Goal: Transaction & Acquisition: Purchase product/service

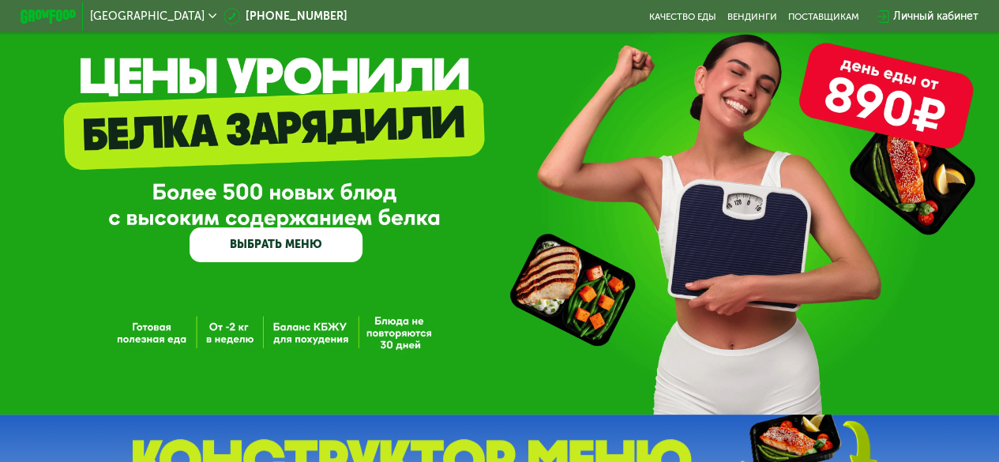
scroll to position [79, 0]
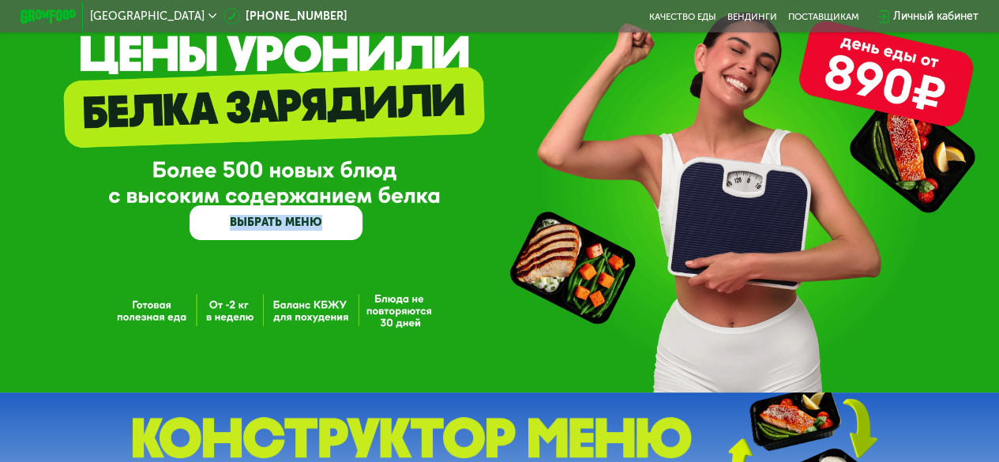
drag, startPoint x: 459, startPoint y: 208, endPoint x: 226, endPoint y: 167, distance: 237.3
click at [226, 167] on div "GrowFood — доставка правильного питания ВЫБРАТЬ МЕНЮ" at bounding box center [499, 160] width 999 height 159
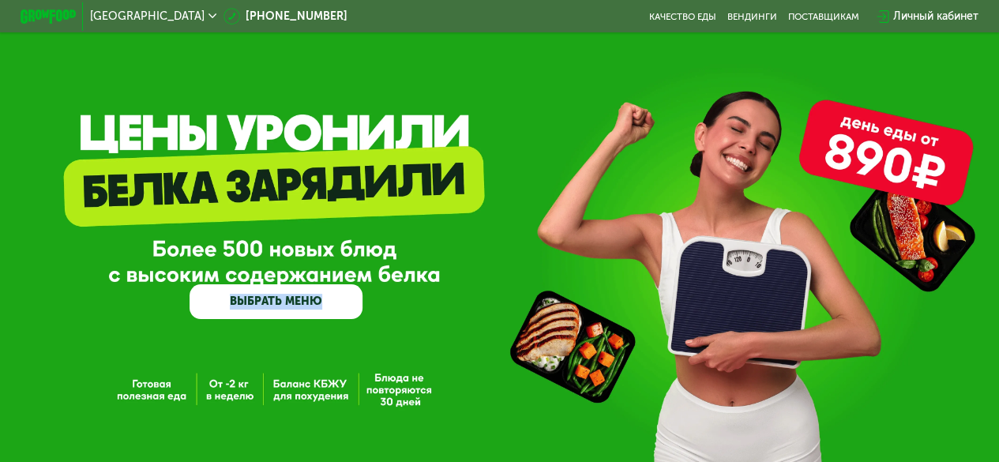
click at [377, 248] on div "GrowFood — доставка правильного питания ВЫБРАТЬ МЕНЮ" at bounding box center [499, 238] width 999 height 159
click at [321, 253] on div "GrowFood — доставка правильного питания ВЫБРАТЬ МЕНЮ" at bounding box center [275, 238] width 173 height 159
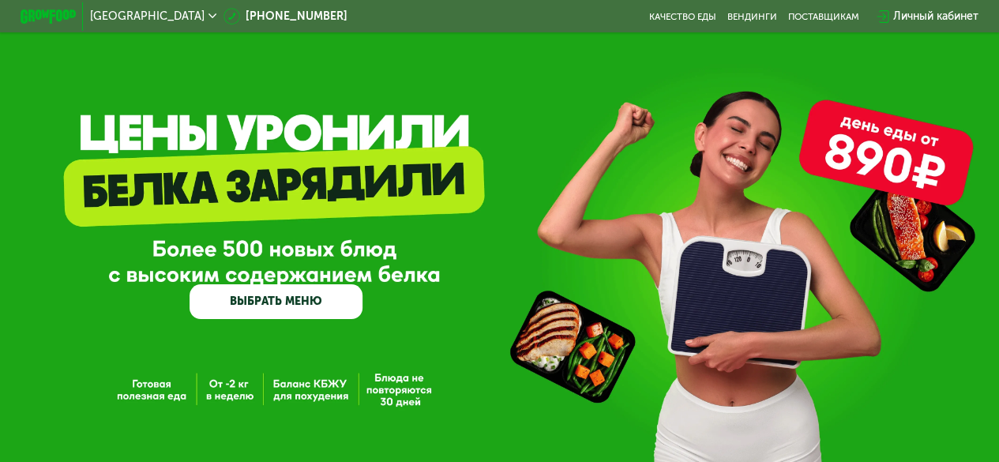
click at [321, 253] on div "GrowFood — доставка правильного питания ВЫБРАТЬ МЕНЮ" at bounding box center [275, 238] width 173 height 159
click at [321, 257] on div "GrowFood — доставка правильного питания ВЫБРАТЬ МЕНЮ" at bounding box center [275, 238] width 173 height 159
click at [374, 278] on div "GrowFood — доставка правильного питания ВЫБРАТЬ МЕНЮ" at bounding box center [499, 238] width 999 height 159
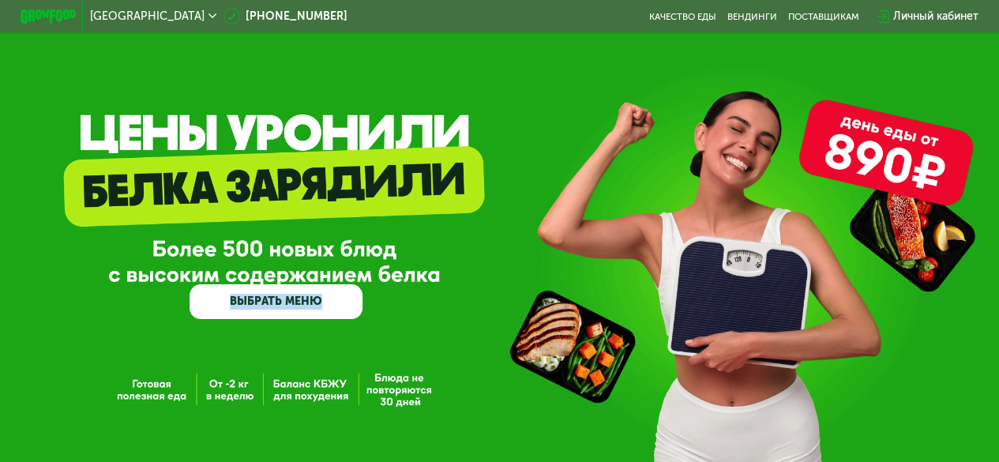
click at [374, 278] on div "GrowFood — доставка правильного питания ВЫБРАТЬ МЕНЮ" at bounding box center [499, 238] width 999 height 159
click at [958, 17] on div "Личный кабинет" at bounding box center [935, 16] width 85 height 17
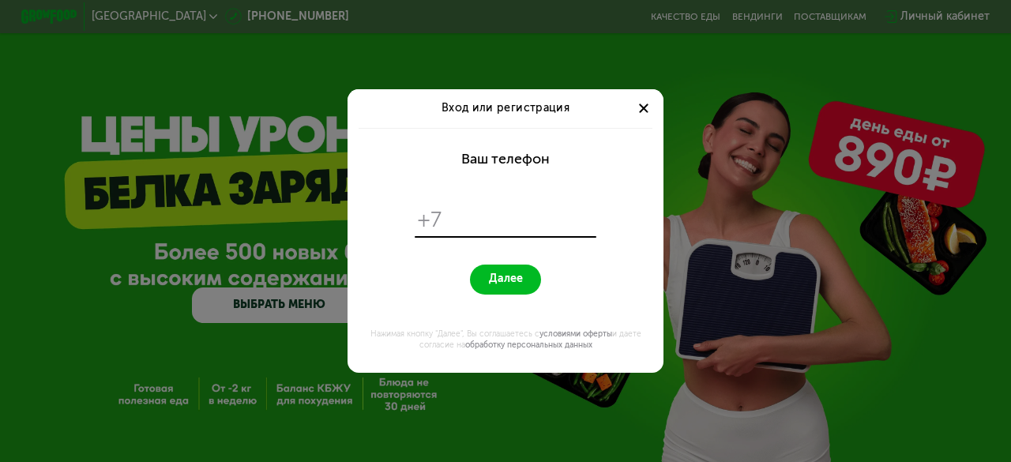
click at [651, 112] on div at bounding box center [643, 108] width 17 height 17
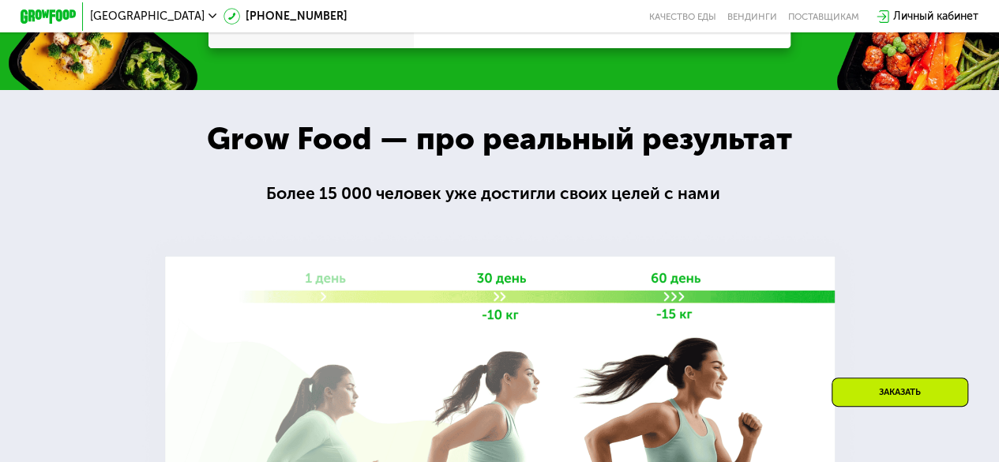
scroll to position [1702, 0]
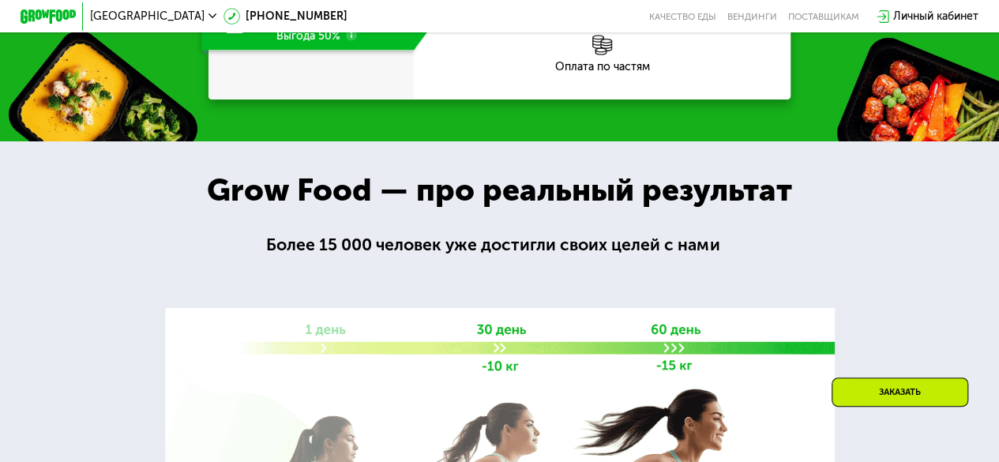
click at [31, 257] on div at bounding box center [499, 399] width 999 height 516
click at [50, 6] on div at bounding box center [48, 16] width 69 height 28
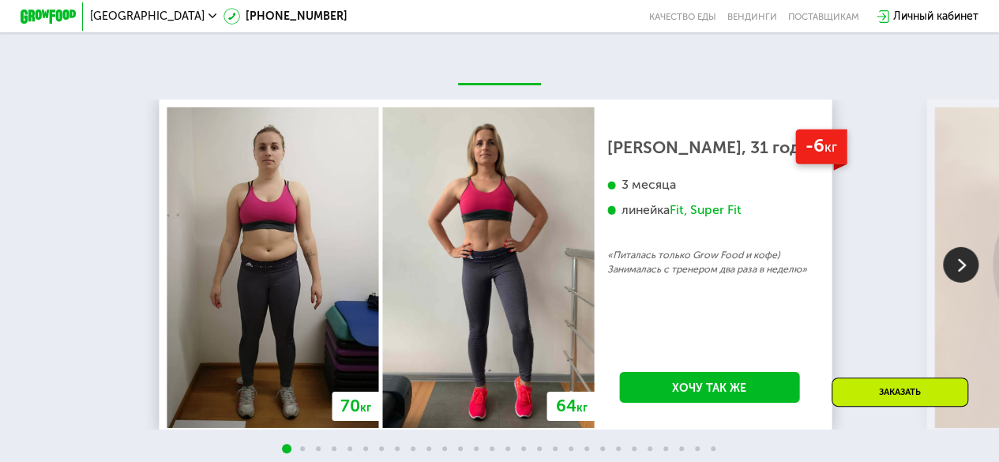
scroll to position [2413, 0]
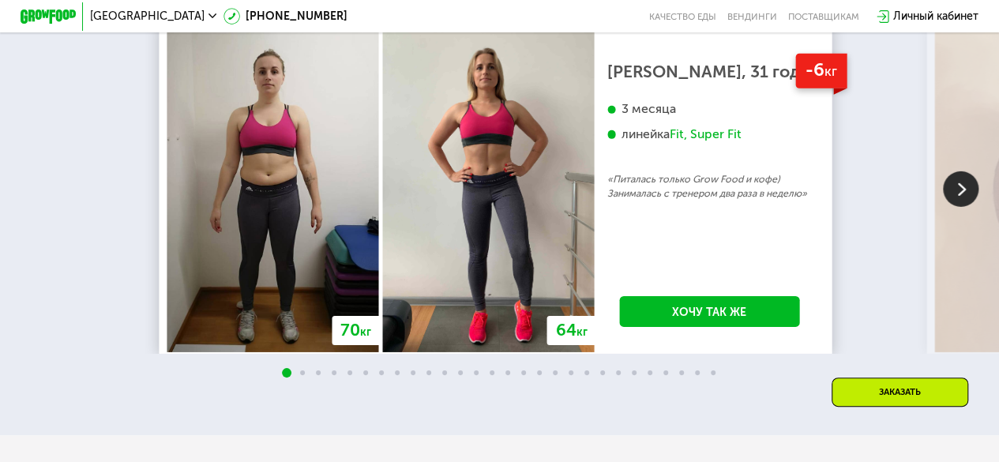
click at [967, 207] on img at bounding box center [961, 189] width 36 height 36
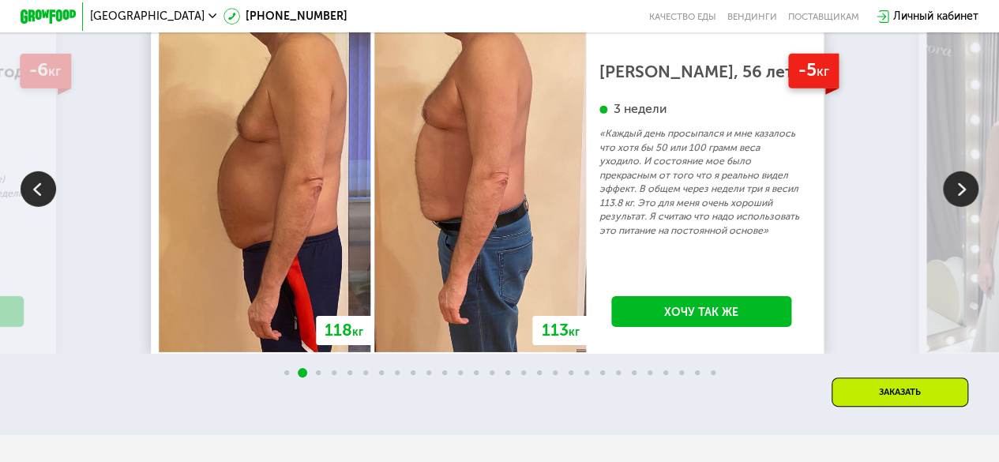
click at [966, 207] on img at bounding box center [961, 189] width 36 height 36
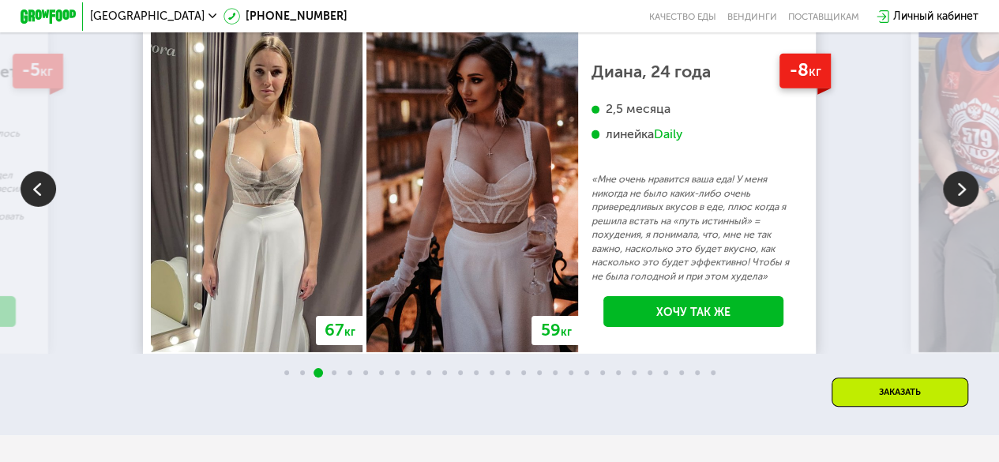
click at [966, 207] on img at bounding box center [961, 189] width 36 height 36
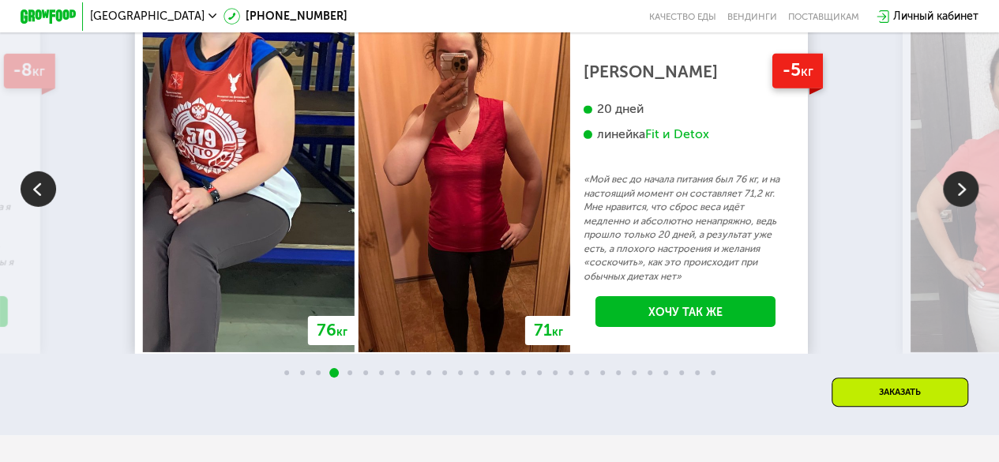
click at [972, 207] on img at bounding box center [961, 189] width 36 height 36
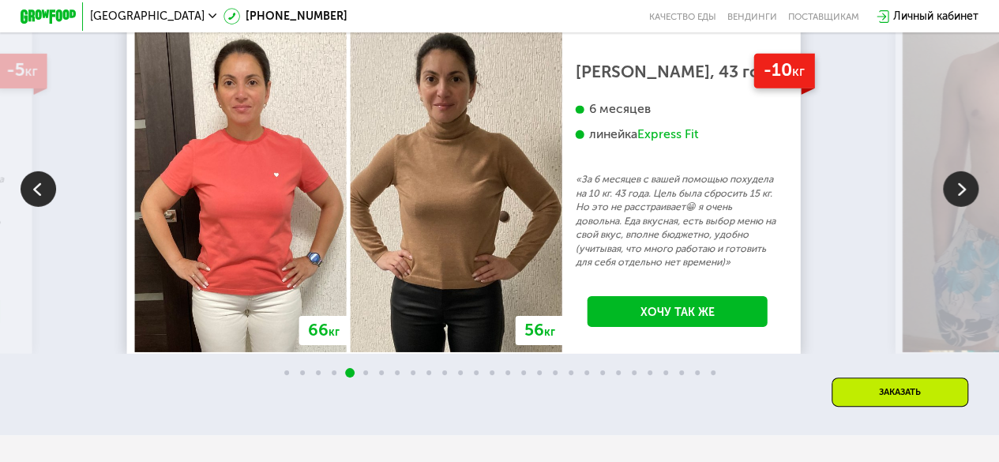
click at [950, 207] on img at bounding box center [961, 189] width 36 height 36
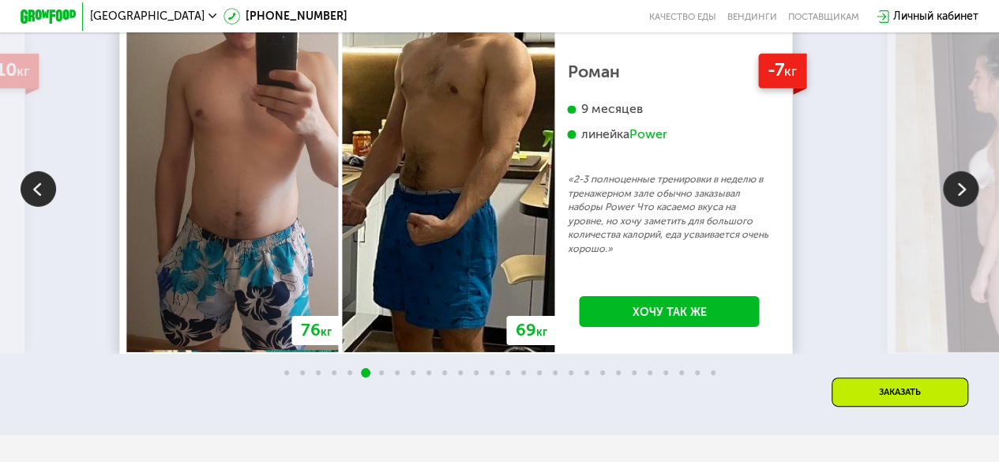
click at [947, 207] on img at bounding box center [961, 189] width 36 height 36
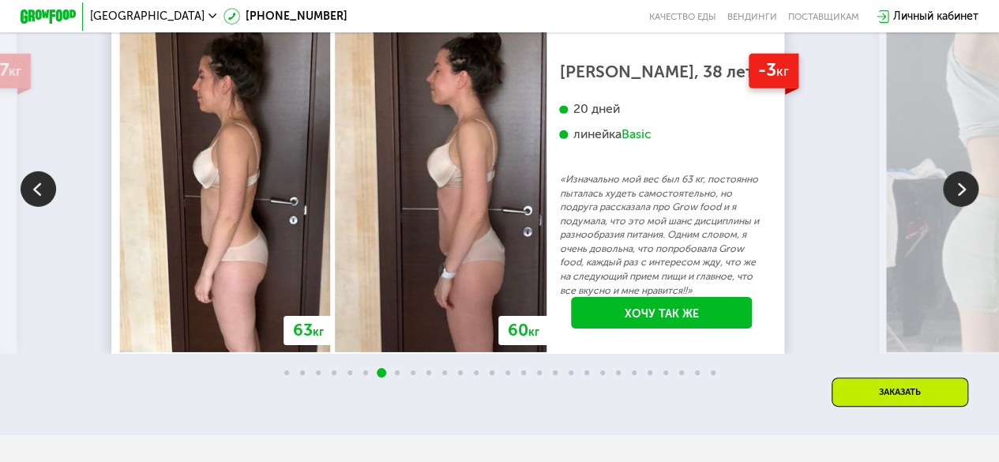
click at [947, 207] on img at bounding box center [961, 189] width 36 height 36
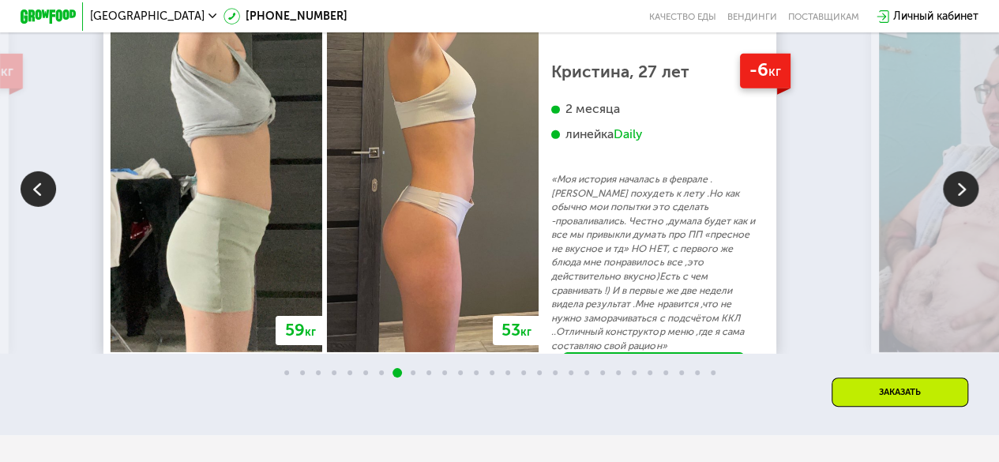
click at [940, 212] on div "82 кг" at bounding box center [984, 192] width 216 height 321
click at [955, 207] on img at bounding box center [961, 189] width 36 height 36
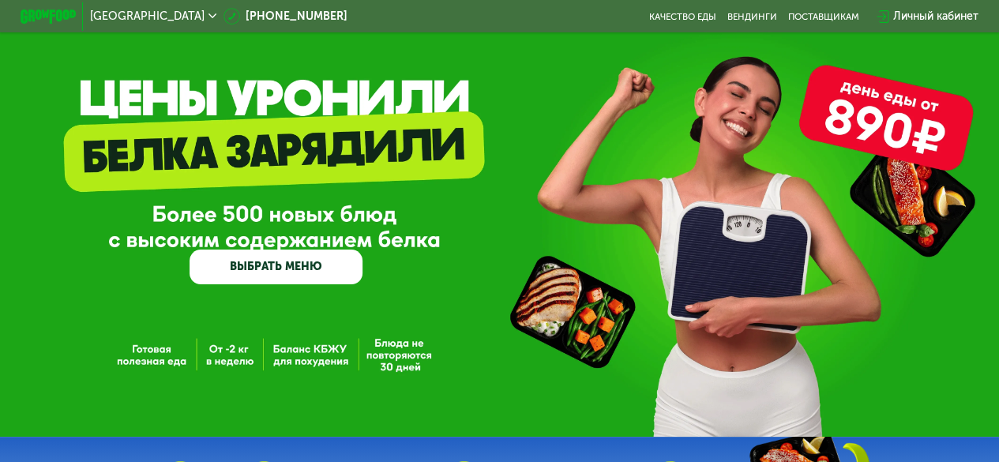
scroll to position [0, 0]
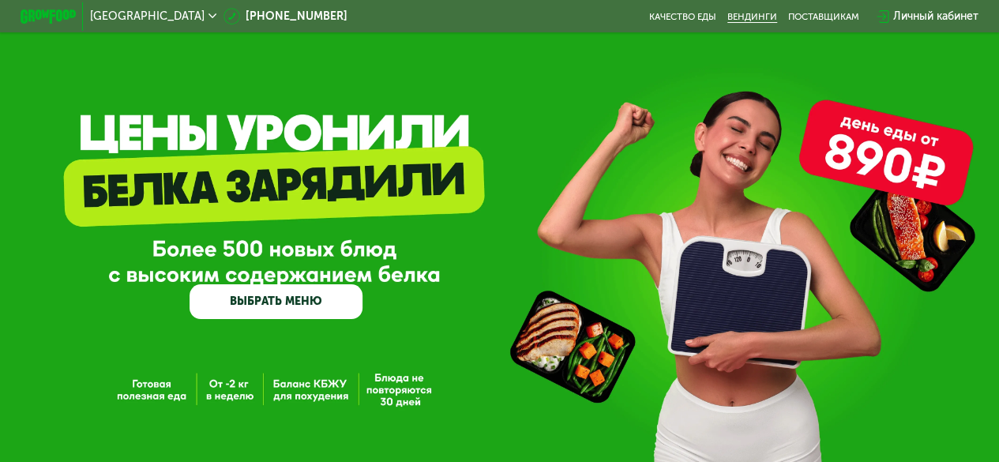
click at [769, 21] on link "Вендинги" at bounding box center [752, 16] width 50 height 11
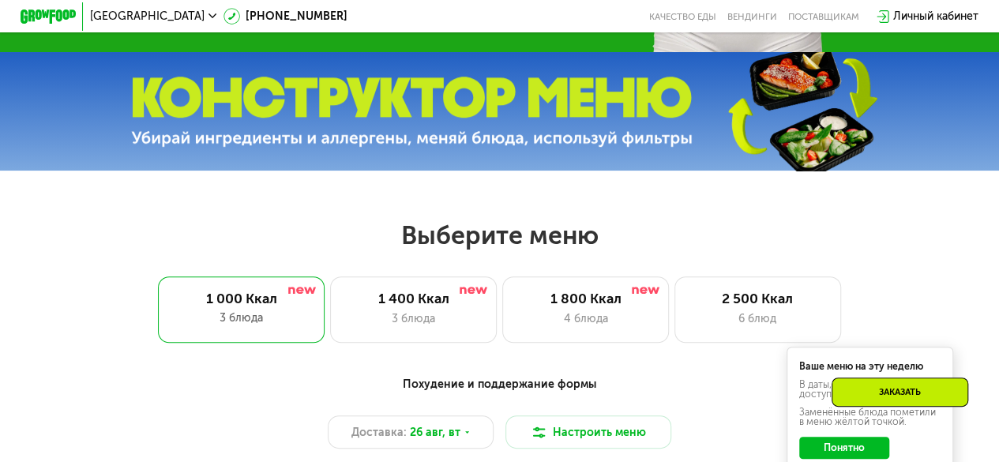
scroll to position [395, 0]
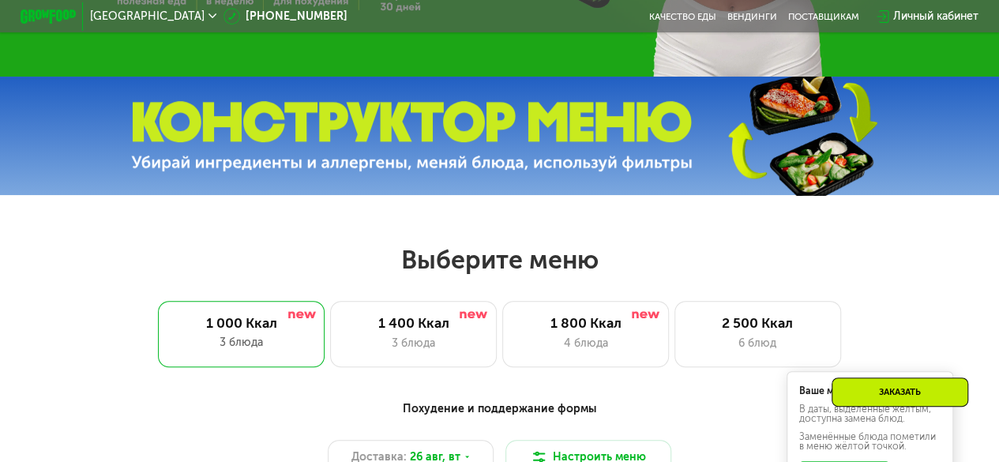
click at [538, 154] on img at bounding box center [411, 136] width 561 height 70
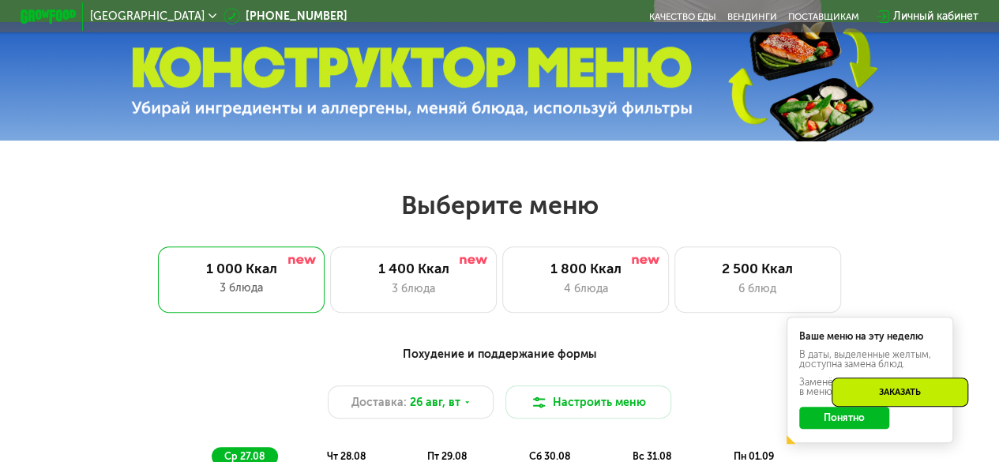
scroll to position [474, 0]
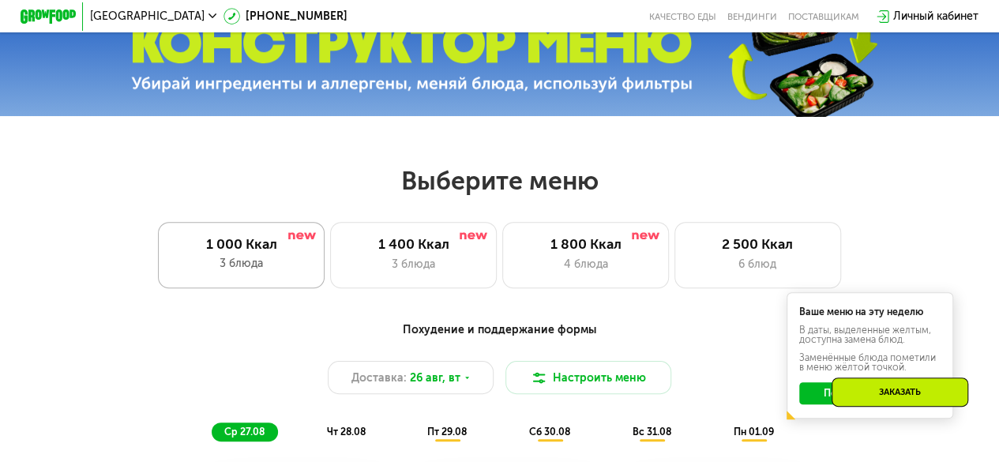
click at [285, 231] on div "1 000 Ккал 3 блюда" at bounding box center [241, 255] width 167 height 66
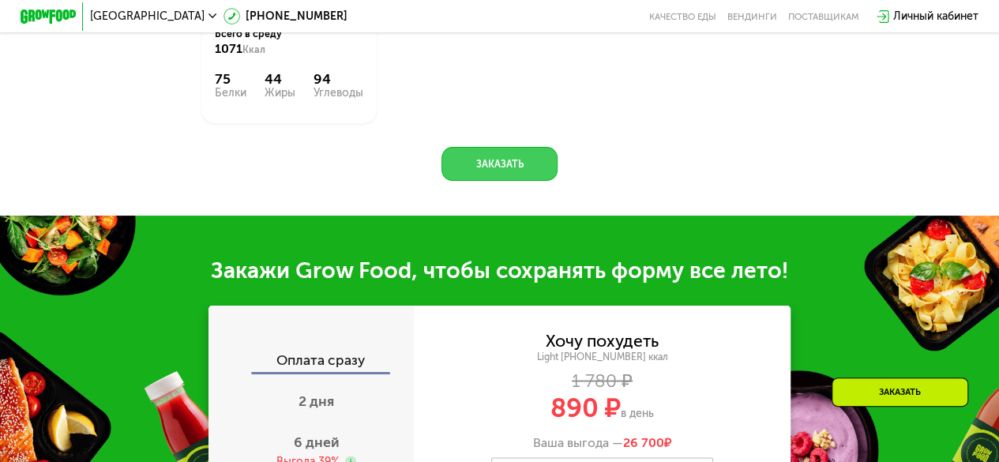
click at [467, 168] on button "Заказать" at bounding box center [498, 163] width 115 height 33
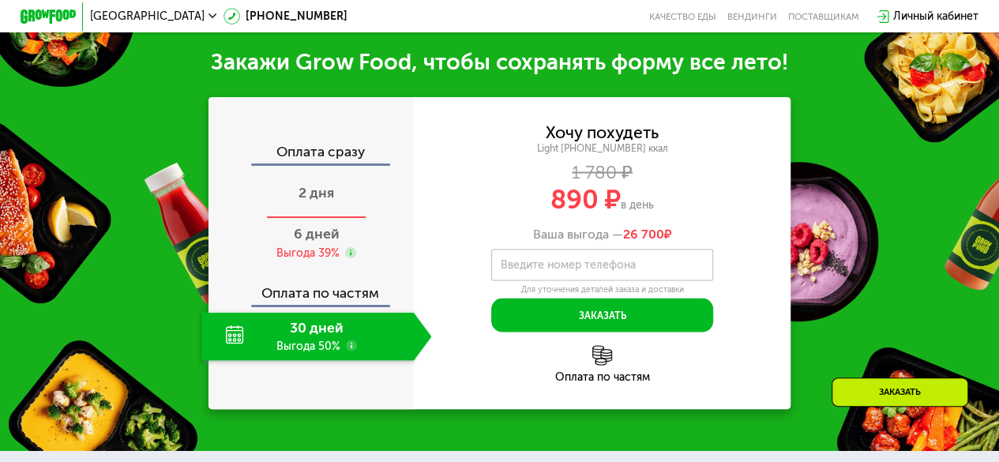
scroll to position [1413, 0]
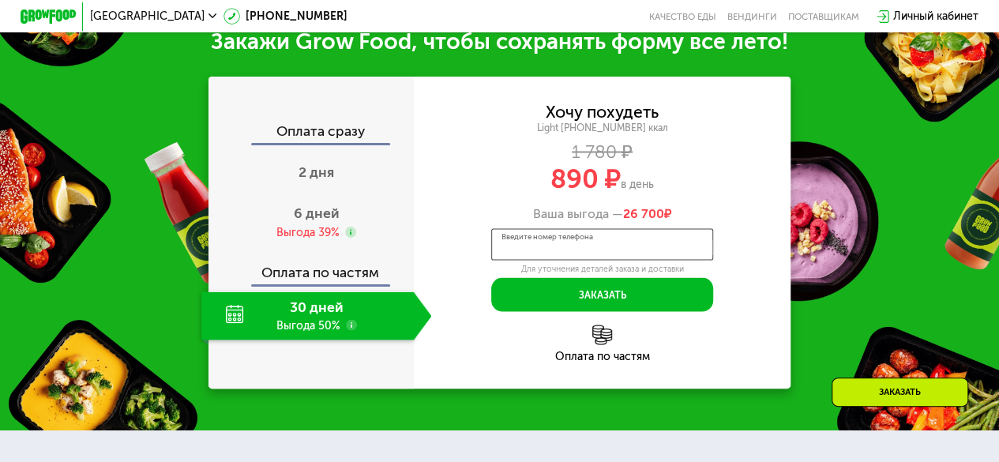
click at [538, 250] on div "Введите номер телефона" at bounding box center [602, 244] width 222 height 32
click at [418, 220] on div "Ваша выгода — 26 700 ₽" at bounding box center [602, 212] width 377 height 15
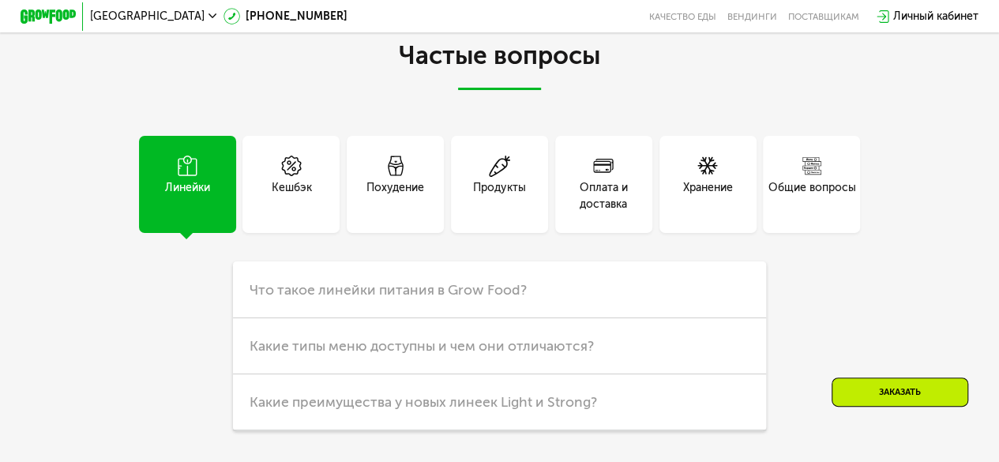
scroll to position [3439, 0]
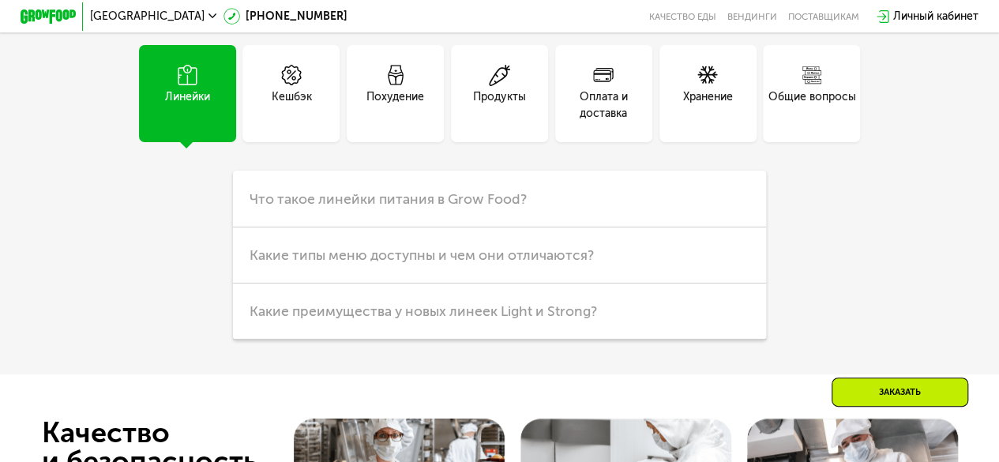
click at [797, 122] on div "Общие вопросы" at bounding box center [811, 104] width 88 height 33
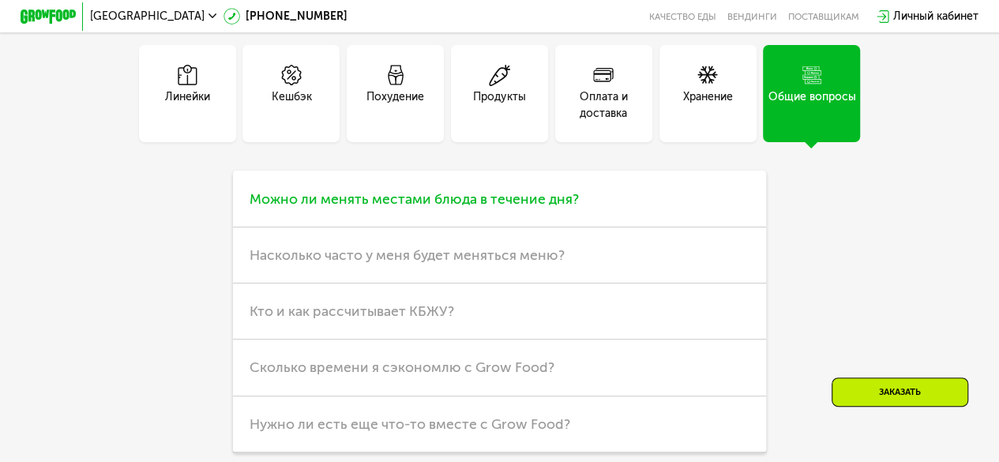
click at [486, 208] on span "Можно ли менять местами блюда в течение дня?" at bounding box center [413, 198] width 329 height 17
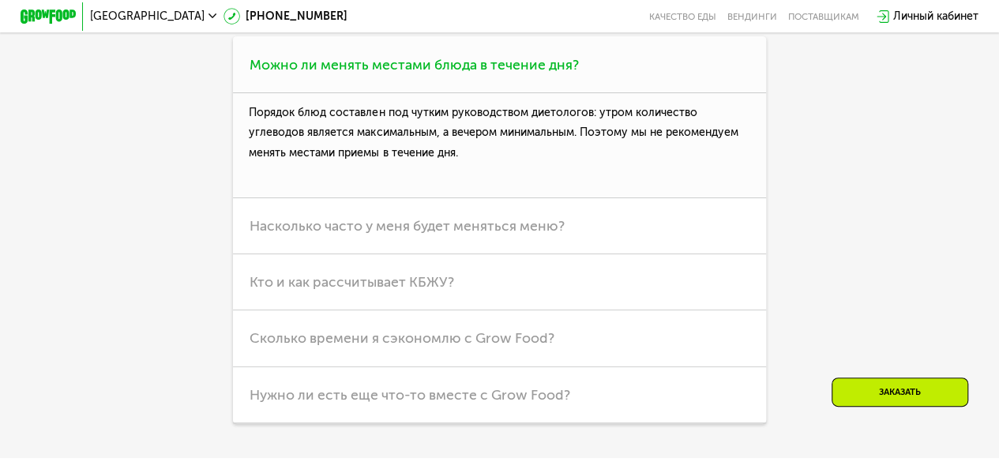
scroll to position [3597, 0]
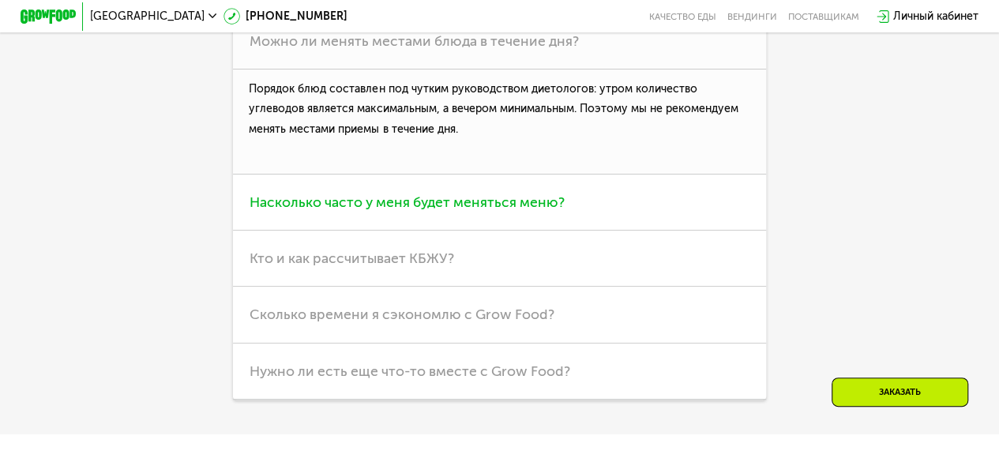
click at [478, 231] on h3 "Насколько часто у меня будет меняться меню?" at bounding box center [499, 202] width 533 height 56
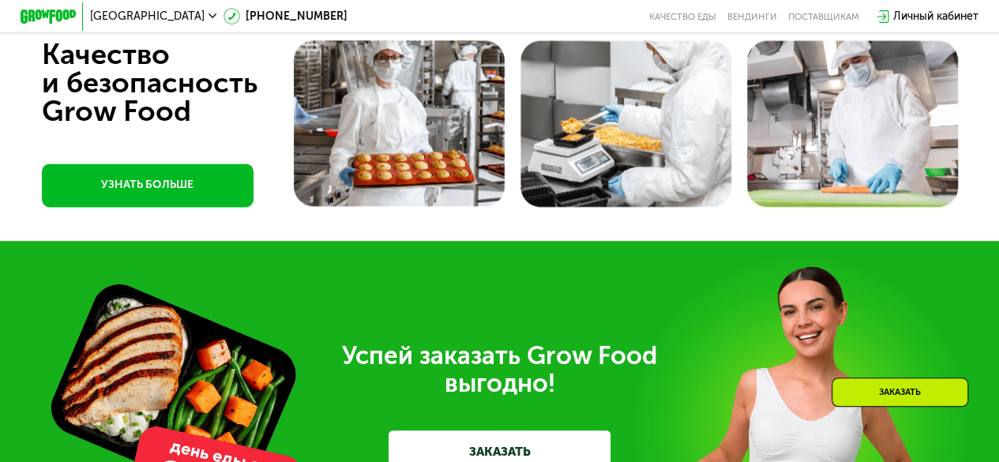
scroll to position [3992, 0]
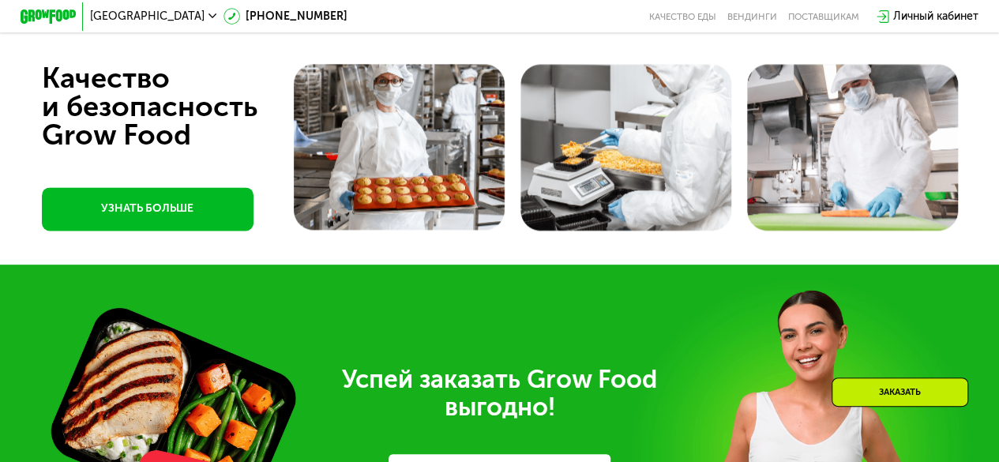
click at [197, 231] on link "УЗНАТЬ БОЛЬШЕ" at bounding box center [148, 208] width 212 height 43
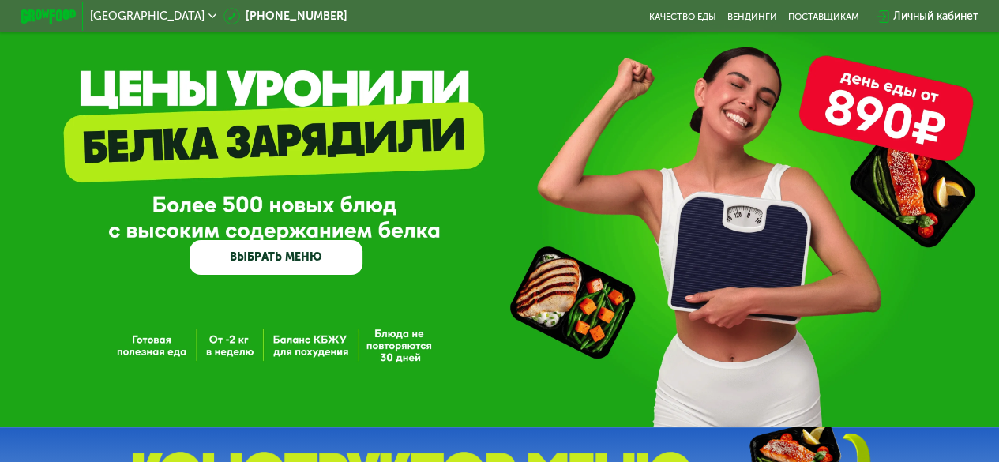
scroll to position [0, 0]
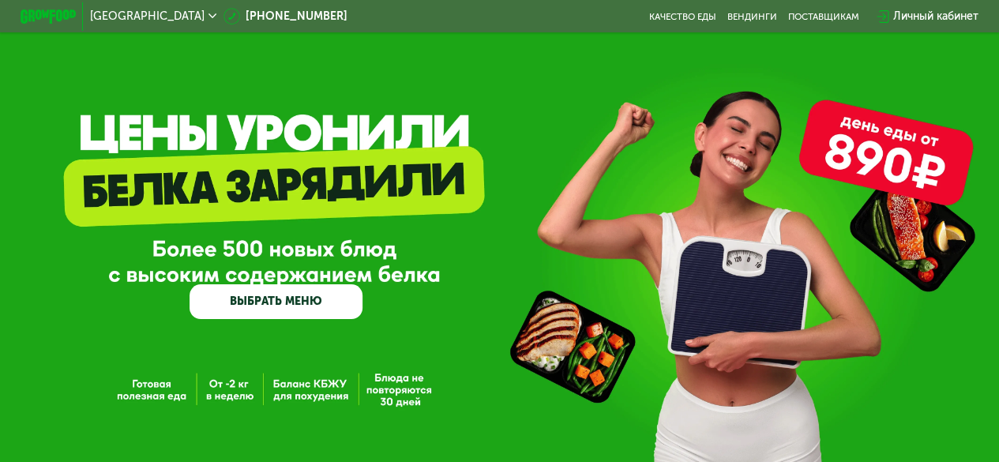
click at [133, 21] on div "[GEOGRAPHIC_DATA]" at bounding box center [153, 16] width 126 height 11
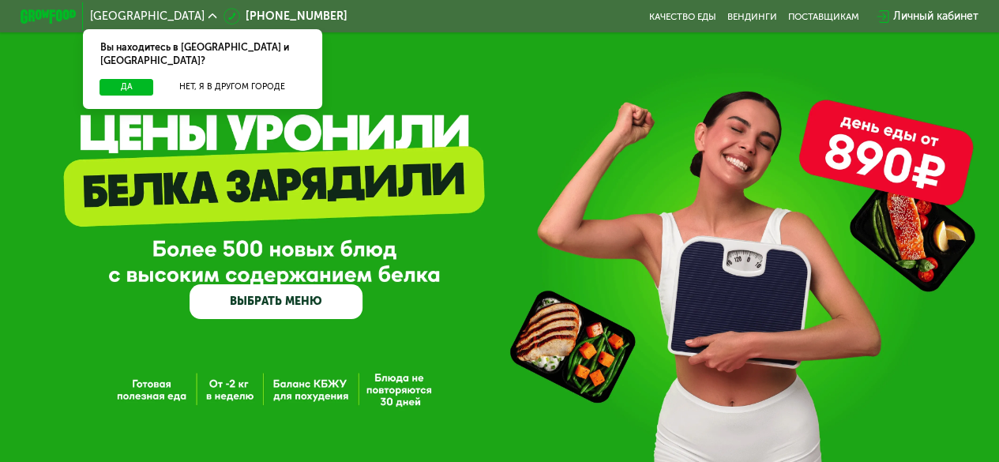
click at [540, 186] on div "GrowFood — доставка правильного питания ВЫБРАТЬ МЕНЮ" at bounding box center [499, 238] width 999 height 159
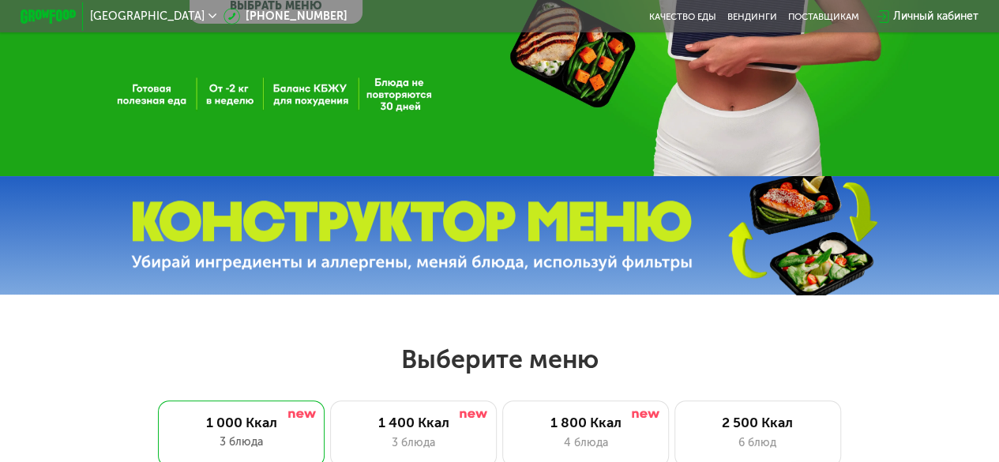
scroll to position [474, 0]
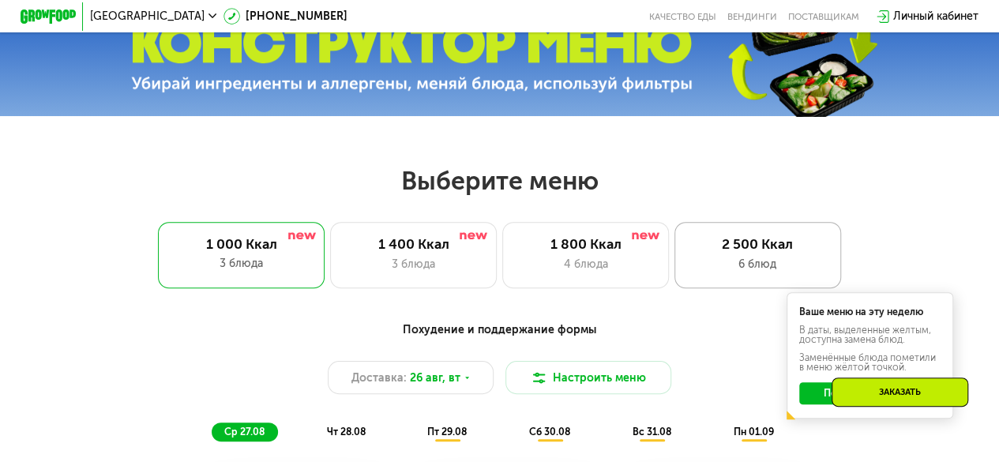
click at [749, 269] on div "6 блюд" at bounding box center [756, 264] width 137 height 17
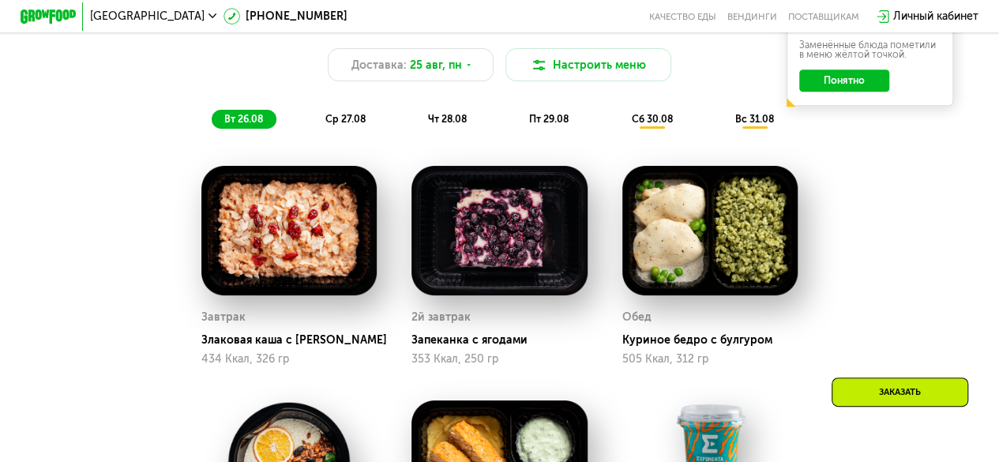
scroll to position [711, 0]
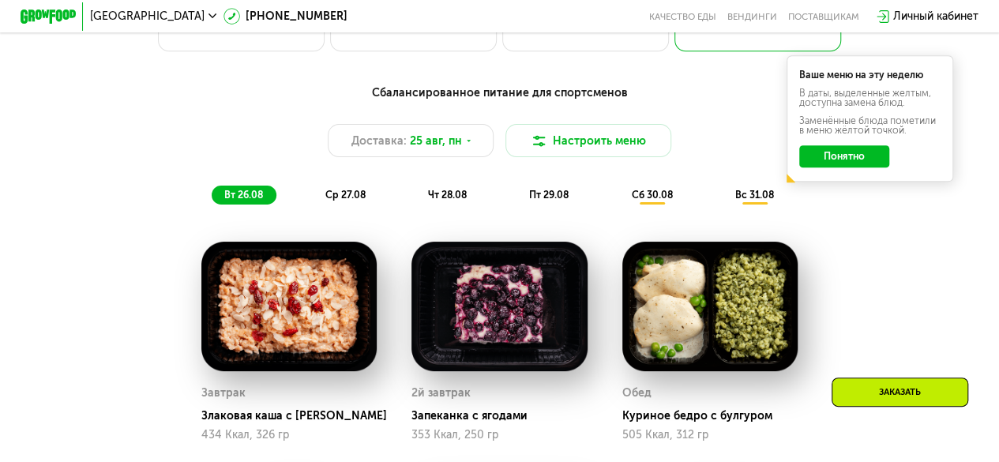
click at [415, 205] on div "ср 27.08" at bounding box center [447, 196] width 65 height 20
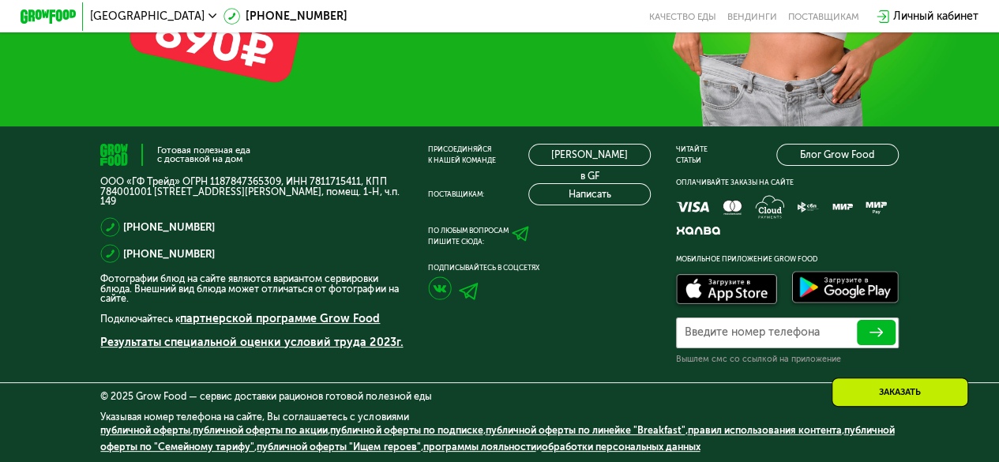
scroll to position [4758, 0]
click at [847, 156] on link "Блог Grow Food" at bounding box center [837, 155] width 122 height 22
